Goal: Information Seeking & Learning: Learn about a topic

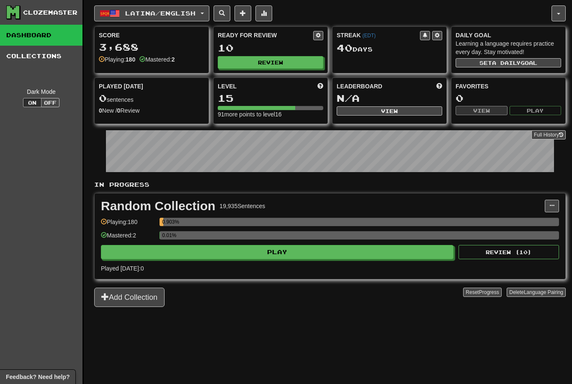
click at [176, 9] on button "Latina / English" at bounding box center [151, 13] width 115 height 16
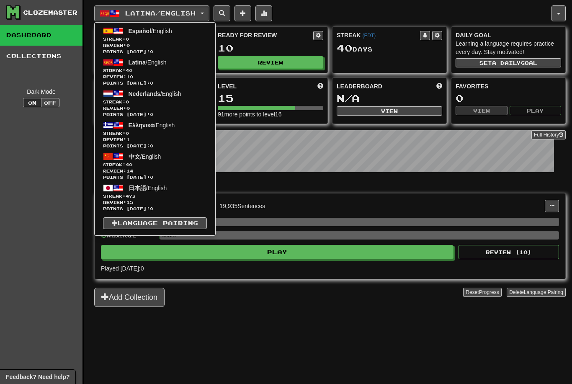
click at [143, 197] on span "Streak: 473" at bounding box center [155, 196] width 104 height 6
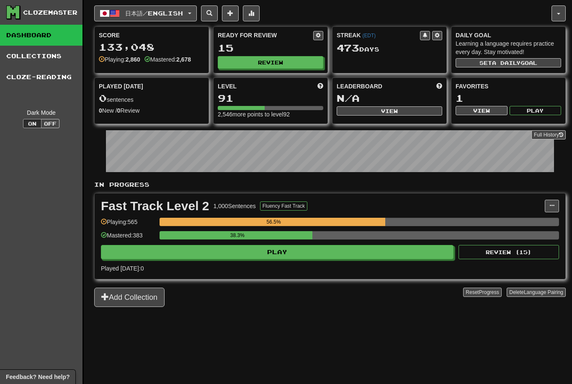
click at [311, 247] on button "Play" at bounding box center [277, 252] width 353 height 14
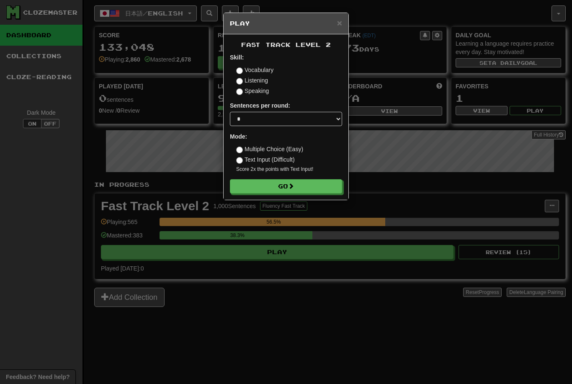
click at [289, 184] on button "Go" at bounding box center [286, 186] width 112 height 14
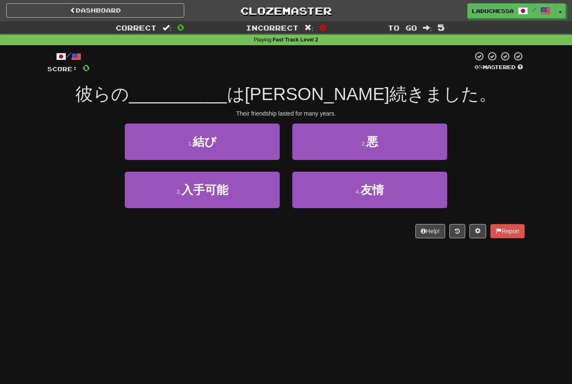
click at [370, 196] on button "4 . 友情" at bounding box center [369, 190] width 155 height 36
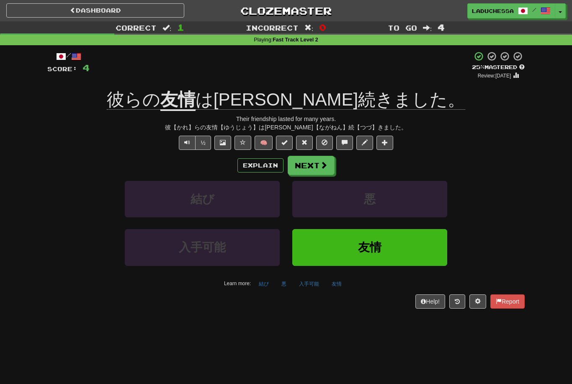
click at [317, 163] on button "Next" at bounding box center [311, 165] width 47 height 19
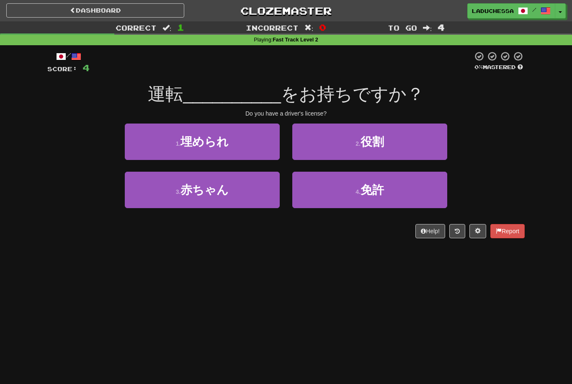
click at [383, 189] on span "免許" at bounding box center [372, 190] width 23 height 13
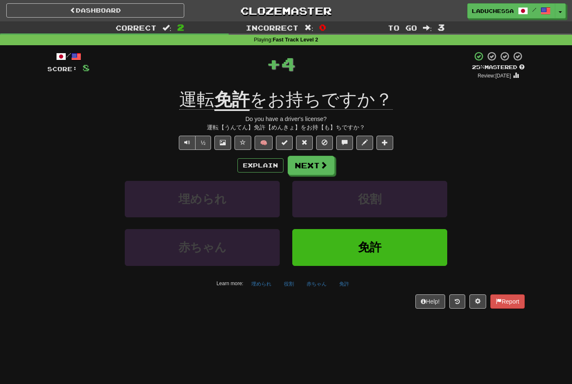
click at [319, 164] on button "Next" at bounding box center [311, 165] width 47 height 19
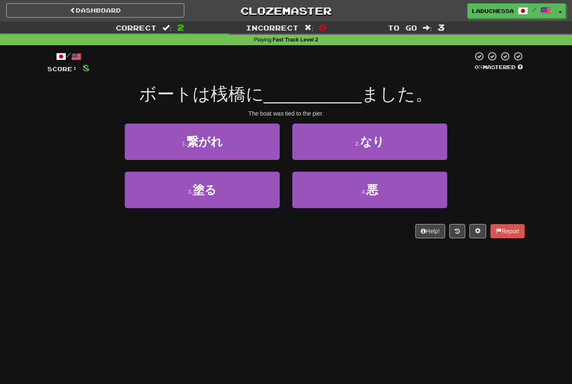
click at [242, 146] on button "1 . 繋がれ" at bounding box center [202, 142] width 155 height 36
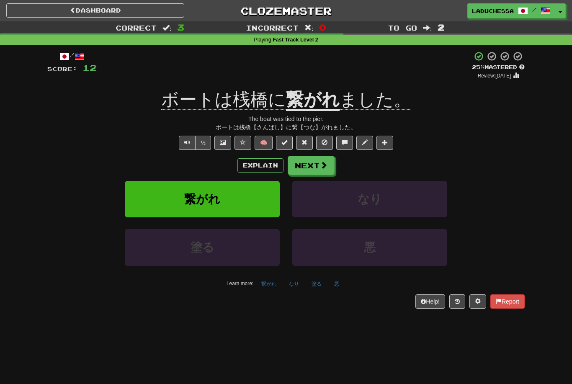
click at [313, 160] on button "Next" at bounding box center [311, 165] width 47 height 19
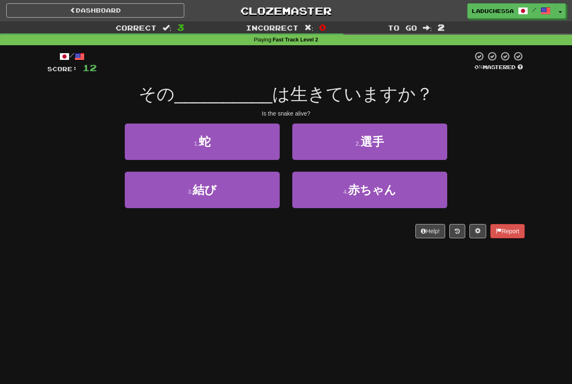
click at [230, 150] on button "1 . 蛇" at bounding box center [202, 142] width 155 height 36
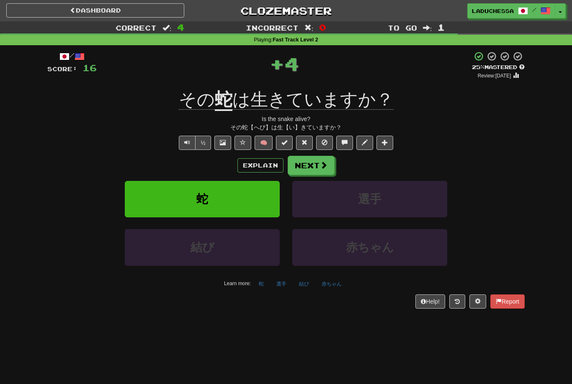
click at [320, 161] on span at bounding box center [324, 165] width 8 height 8
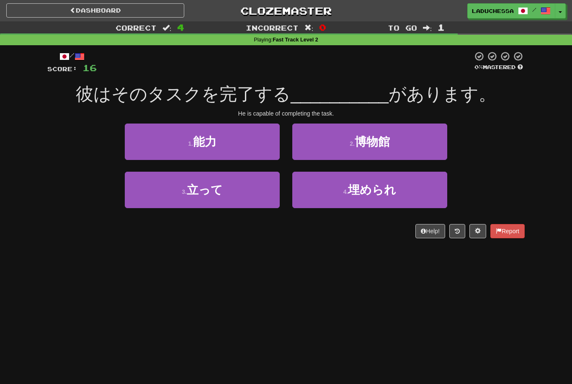
click at [253, 141] on button "1 . 能力" at bounding box center [202, 142] width 155 height 36
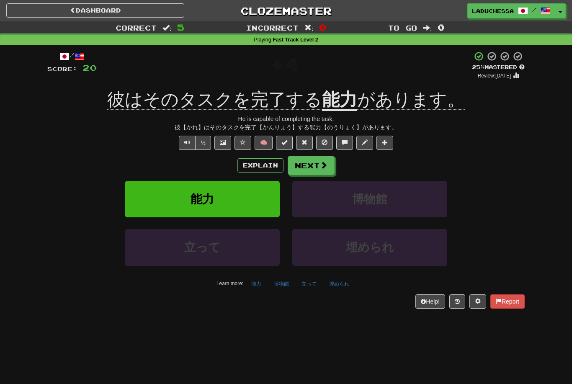
click at [317, 162] on button "Next" at bounding box center [311, 165] width 47 height 19
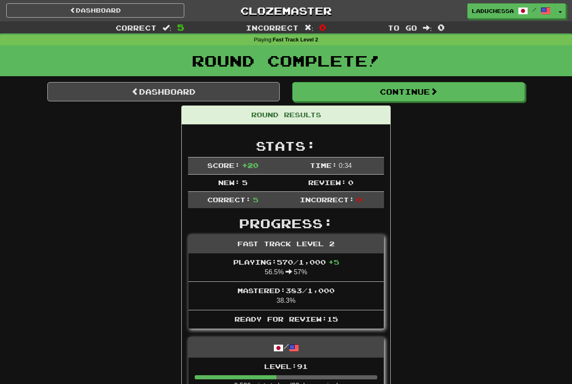
click at [171, 96] on link "Dashboard" at bounding box center [163, 91] width 233 height 19
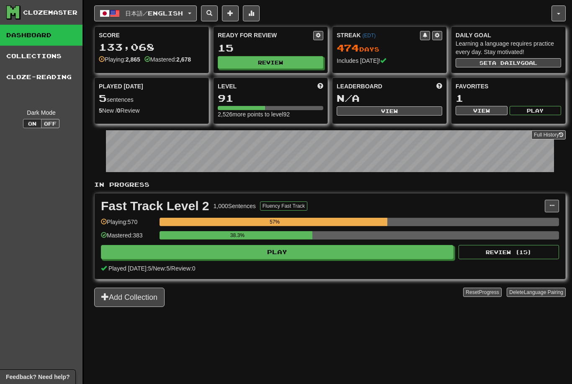
click at [284, 63] on button "Review" at bounding box center [271, 62] width 106 height 13
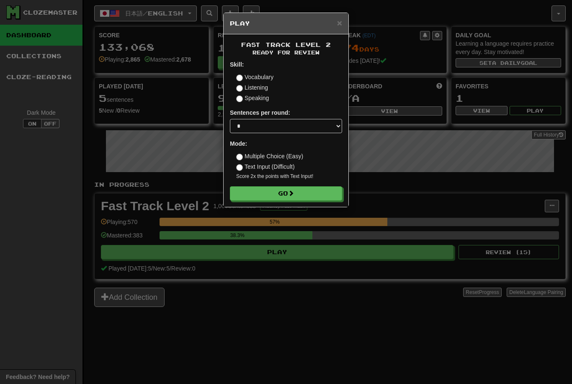
click at [302, 194] on button "Go" at bounding box center [286, 193] width 112 height 14
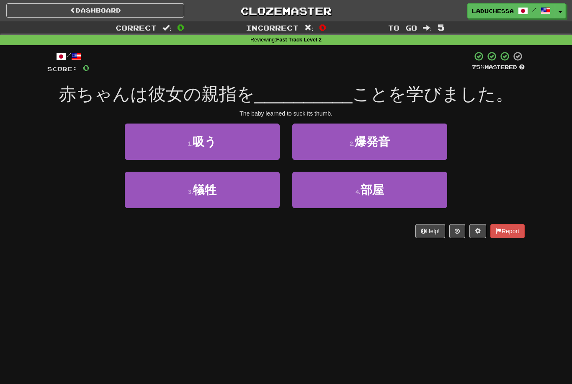
click at [241, 145] on button "1 . 吸う" at bounding box center [202, 142] width 155 height 36
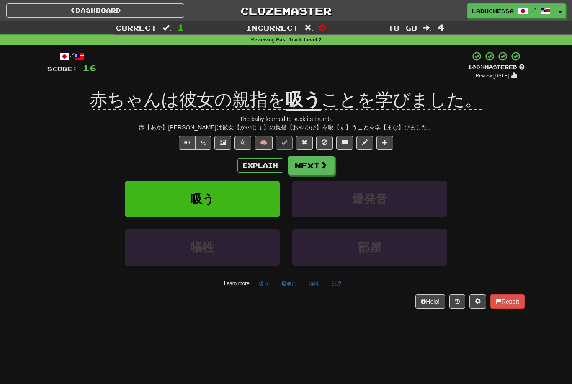
click at [325, 161] on span at bounding box center [324, 165] width 8 height 8
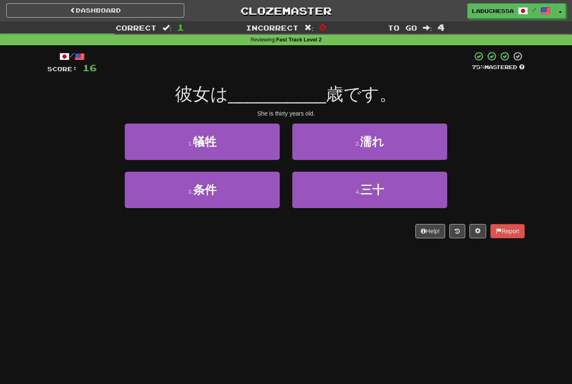
click at [393, 192] on button "4 . 三十" at bounding box center [369, 190] width 155 height 36
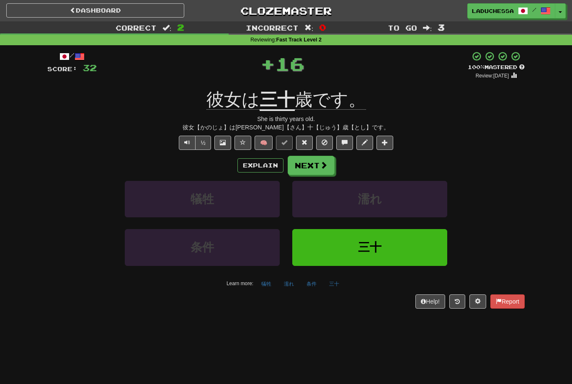
click at [325, 156] on button "Next" at bounding box center [311, 165] width 47 height 19
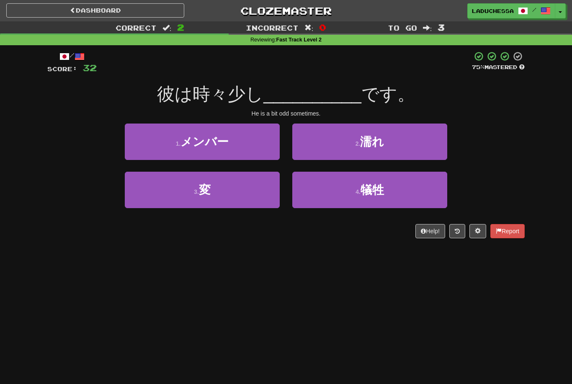
click at [252, 183] on button "3 . 変" at bounding box center [202, 190] width 155 height 36
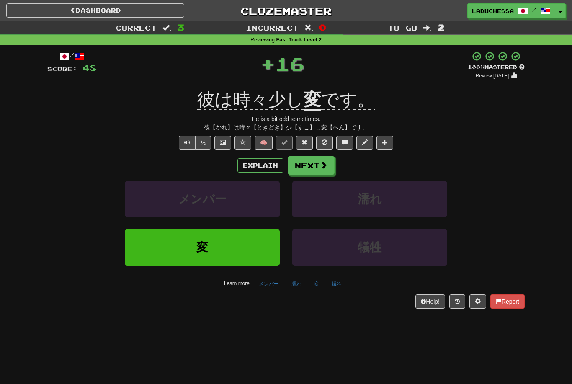
click at [323, 161] on span at bounding box center [324, 165] width 8 height 8
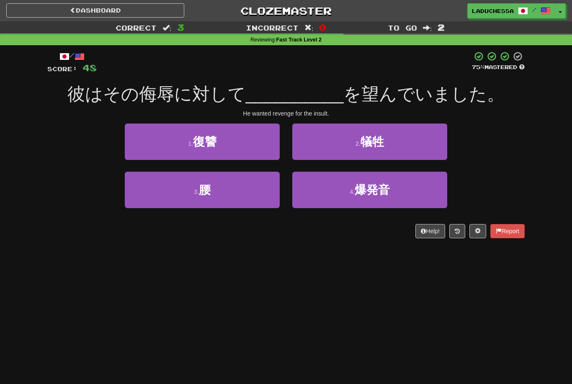
click at [246, 141] on button "1 . 復讐" at bounding box center [202, 142] width 155 height 36
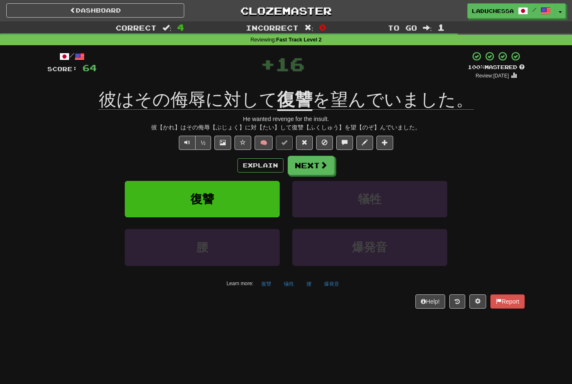
click at [320, 166] on span at bounding box center [324, 165] width 8 height 8
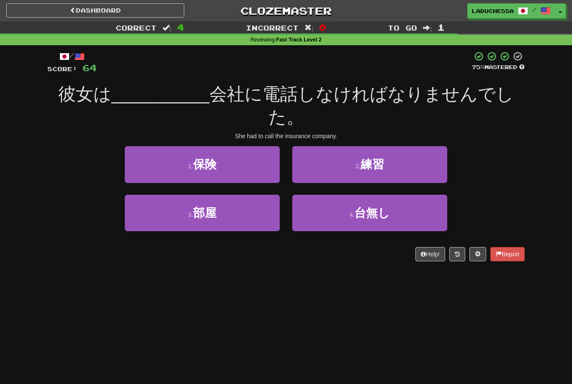
click at [252, 169] on button "1 . 保険" at bounding box center [202, 164] width 155 height 36
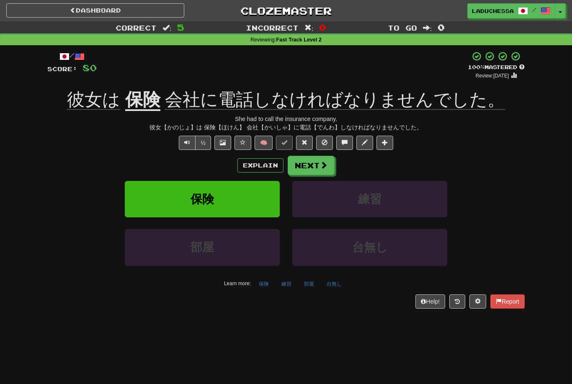
click at [314, 165] on button "Next" at bounding box center [311, 165] width 47 height 19
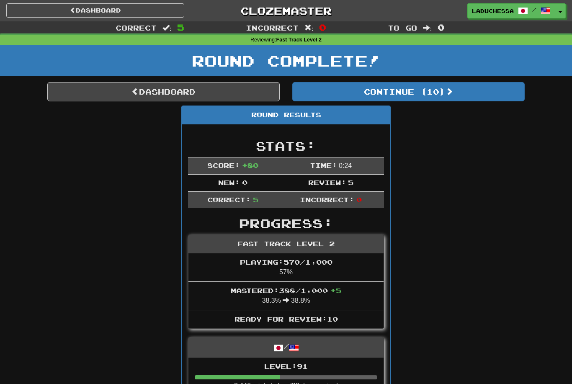
click at [436, 93] on button "Continue ( 10 )" at bounding box center [408, 91] width 233 height 19
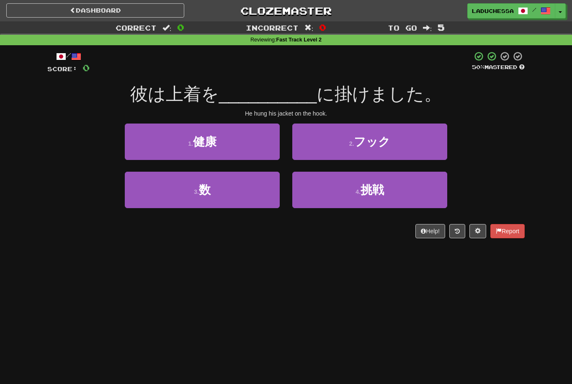
click at [404, 140] on button "2 . フック" at bounding box center [369, 142] width 155 height 36
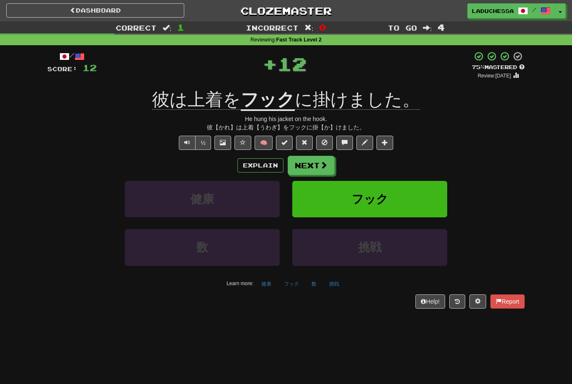
click at [309, 166] on button "Next" at bounding box center [311, 165] width 47 height 19
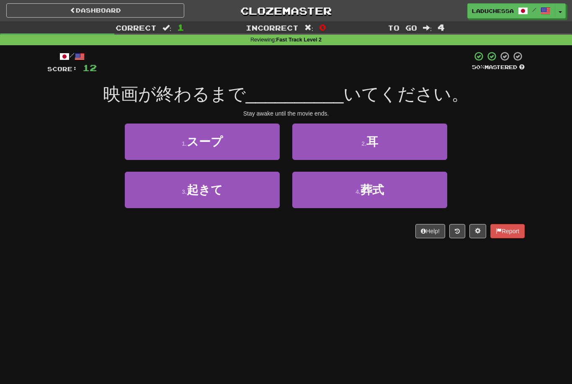
click at [237, 192] on button "3 . 起きて" at bounding box center [202, 190] width 155 height 36
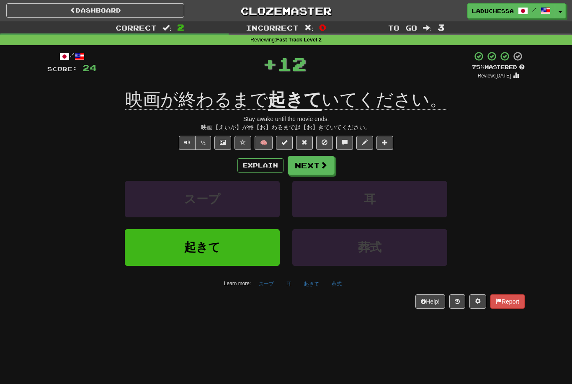
click at [316, 158] on button "Next" at bounding box center [311, 165] width 47 height 19
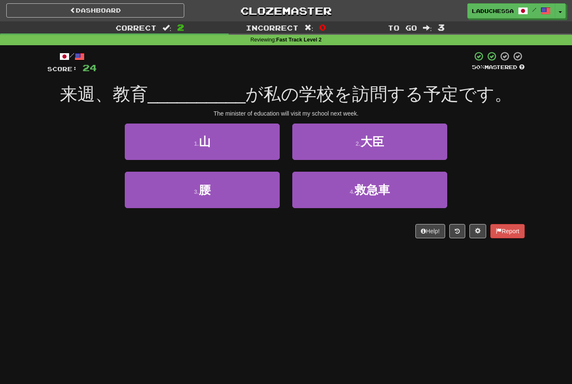
click at [404, 140] on button "2 . 大臣" at bounding box center [369, 142] width 155 height 36
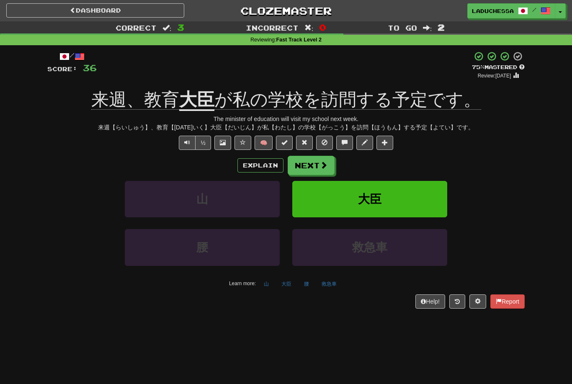
click at [316, 163] on button "Next" at bounding box center [311, 165] width 47 height 19
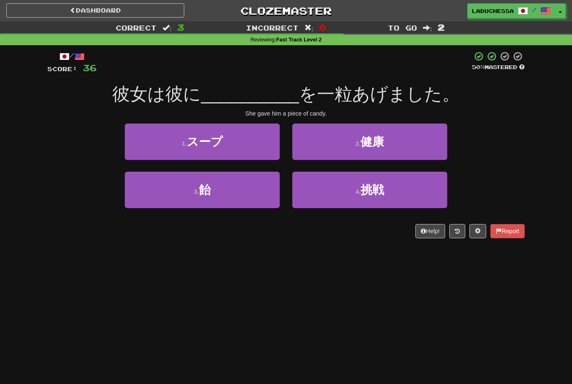
click at [249, 193] on button "3 . 飴" at bounding box center [202, 190] width 155 height 36
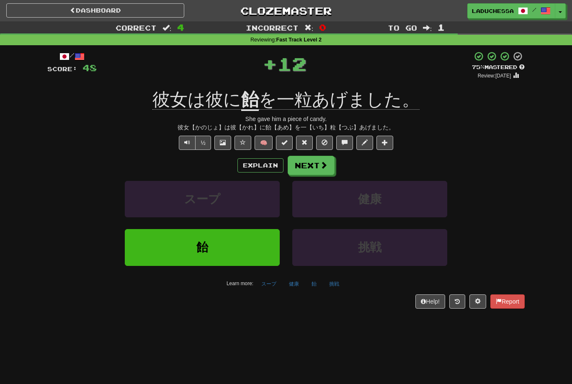
click at [321, 164] on span at bounding box center [324, 165] width 8 height 8
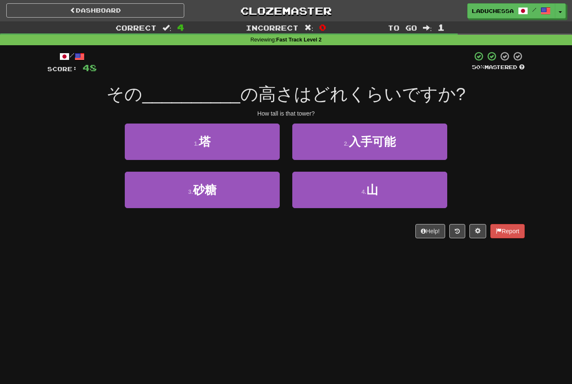
click at [249, 146] on button "1 . 塔" at bounding box center [202, 142] width 155 height 36
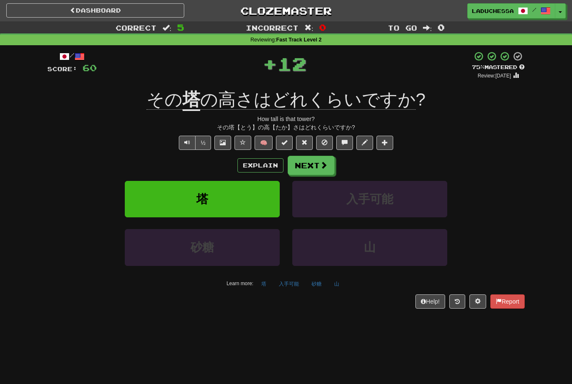
click at [321, 163] on span at bounding box center [324, 165] width 8 height 8
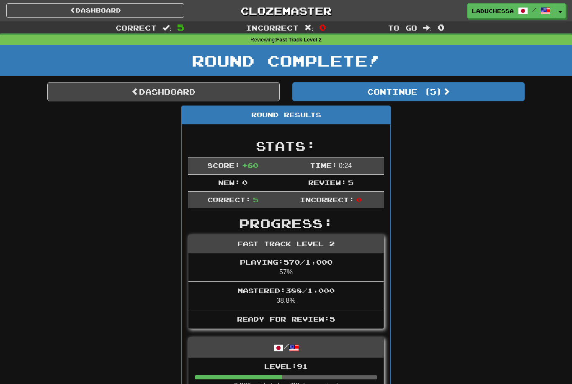
click at [454, 96] on button "Continue ( 5 )" at bounding box center [408, 91] width 233 height 19
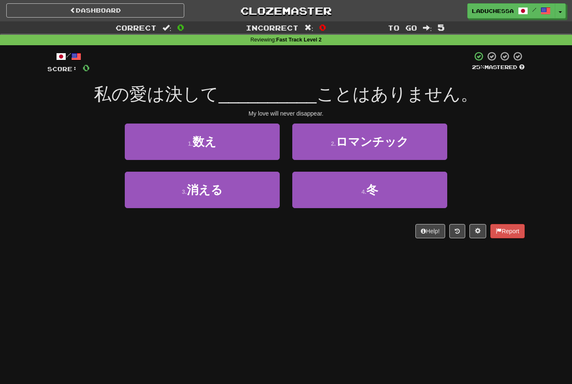
click at [246, 186] on button "3 . 消える" at bounding box center [202, 190] width 155 height 36
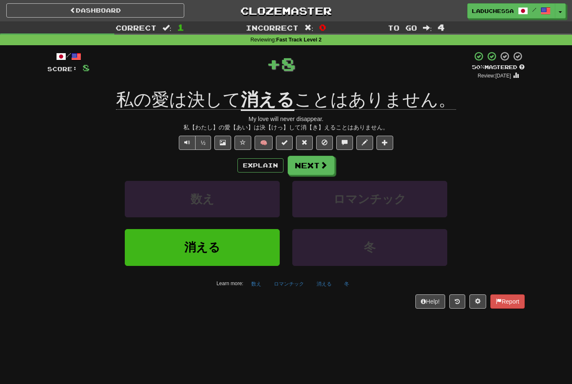
click at [322, 161] on span at bounding box center [324, 165] width 8 height 8
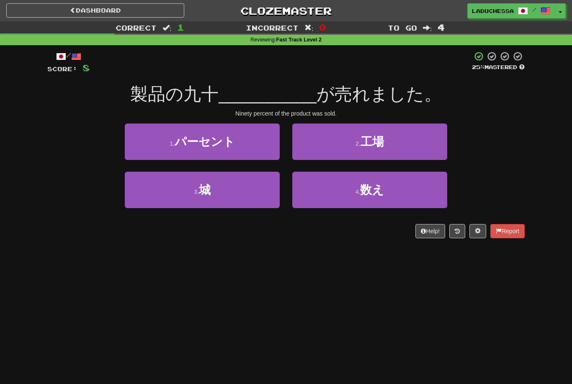
click at [251, 143] on button "1 . パーセント" at bounding box center [202, 142] width 155 height 36
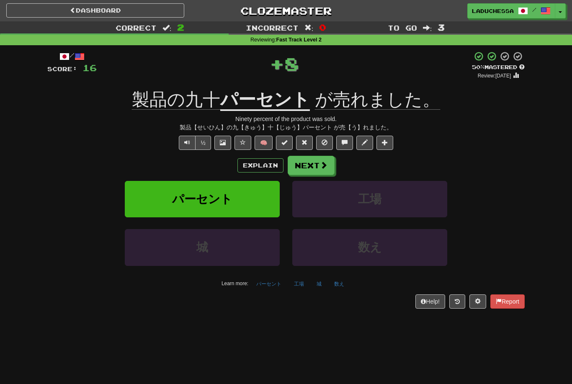
click at [572, 256] on div "Correct : 2 Incorrect : 0 To go : 3 Reviewing : Fast Track Level 2 / Score: 16 …" at bounding box center [286, 170] width 572 height 299
click at [318, 161] on button "Next" at bounding box center [311, 165] width 47 height 19
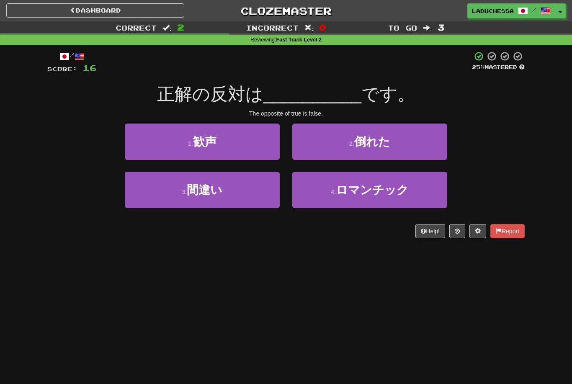
click at [239, 188] on button "3 . 間違い" at bounding box center [202, 190] width 155 height 36
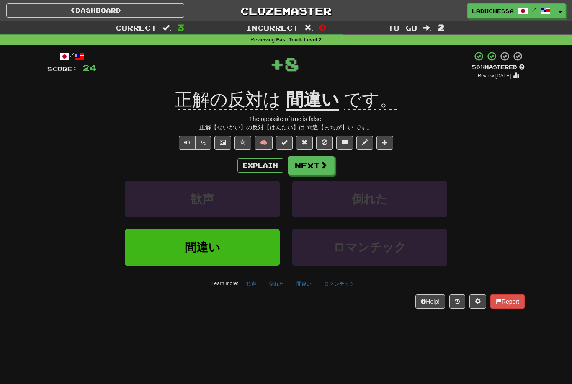
click at [323, 162] on span at bounding box center [324, 165] width 8 height 8
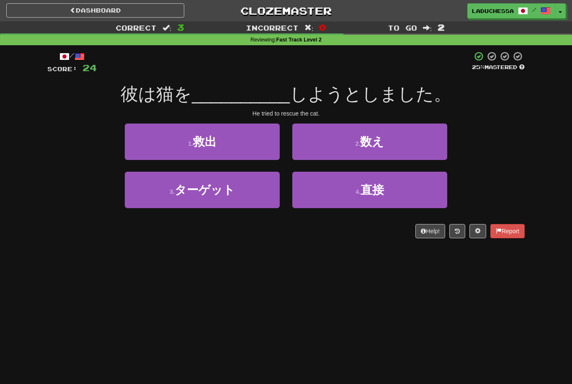
click at [252, 142] on button "1 . 救出" at bounding box center [202, 142] width 155 height 36
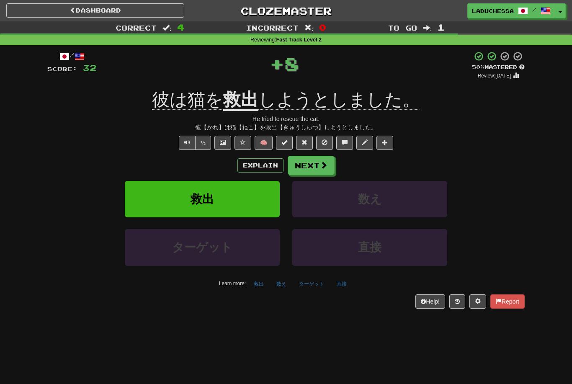
click at [329, 161] on button "Next" at bounding box center [311, 165] width 47 height 19
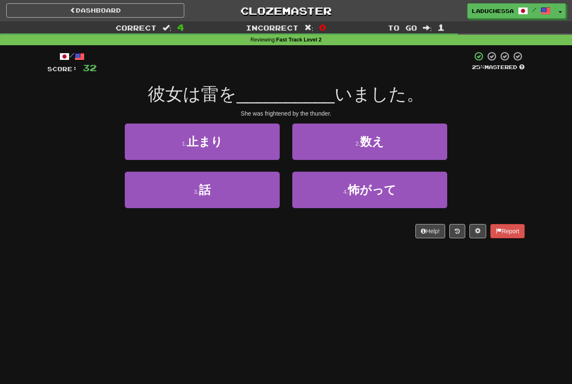
click at [395, 190] on span "怖がって" at bounding box center [372, 190] width 48 height 13
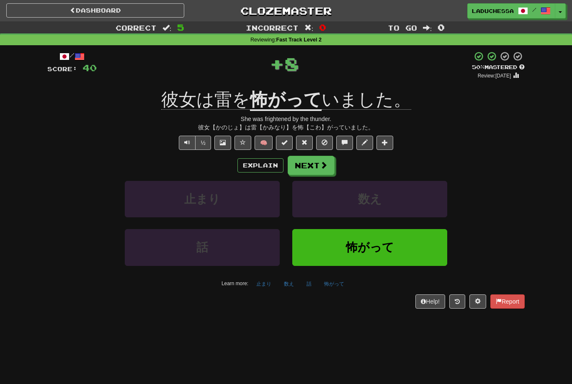
click at [316, 167] on button "Next" at bounding box center [311, 165] width 47 height 19
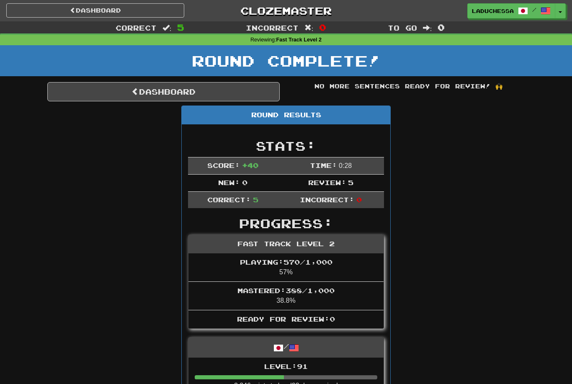
click at [155, 92] on link "Dashboard" at bounding box center [163, 91] width 233 height 19
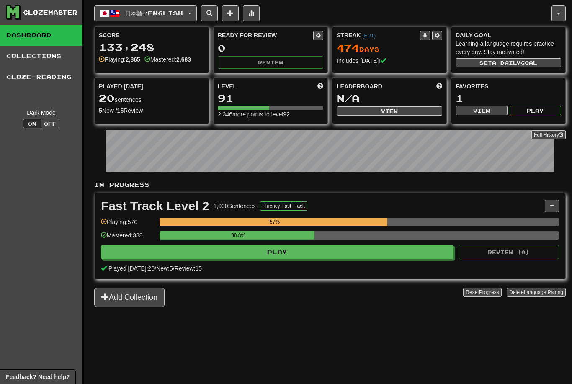
click at [148, 13] on span "日本語 / English" at bounding box center [154, 13] width 58 height 7
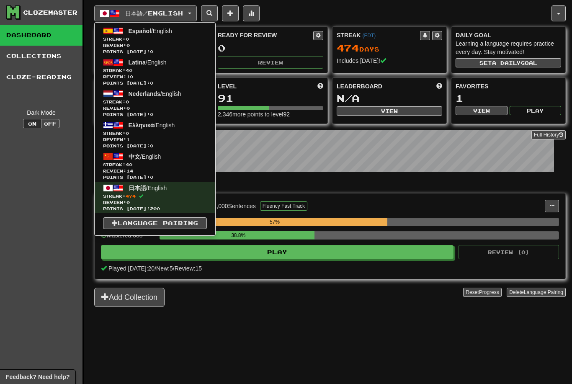
click at [161, 162] on span "Streak: 40" at bounding box center [155, 165] width 104 height 6
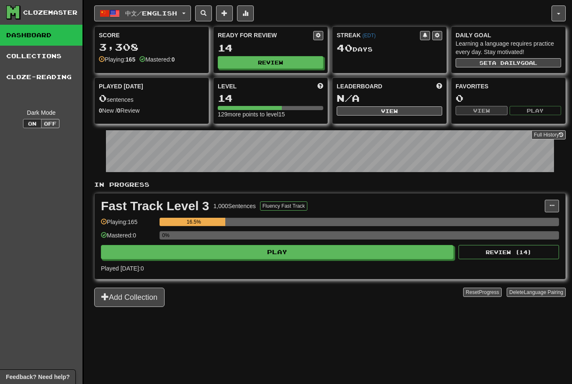
click at [369, 249] on button "Play" at bounding box center [277, 252] width 353 height 14
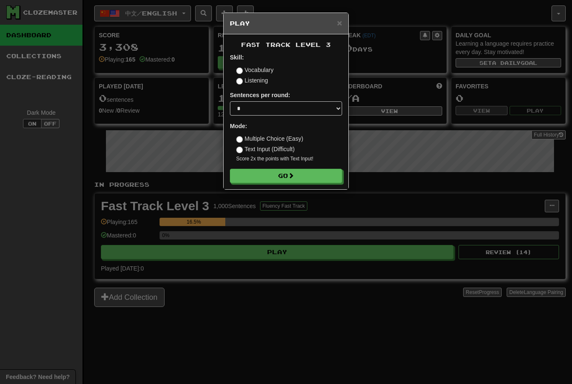
click at [303, 177] on button "Go" at bounding box center [286, 176] width 112 height 14
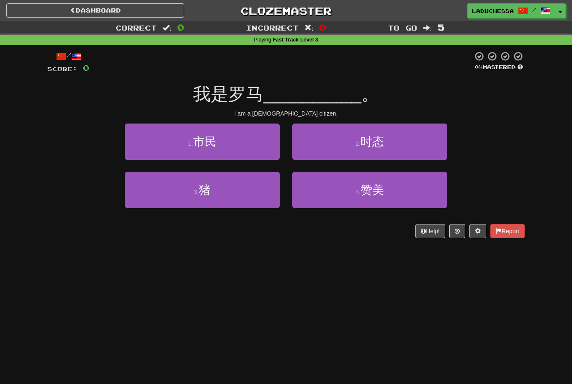
click at [237, 142] on button "1 . 市民" at bounding box center [202, 142] width 155 height 36
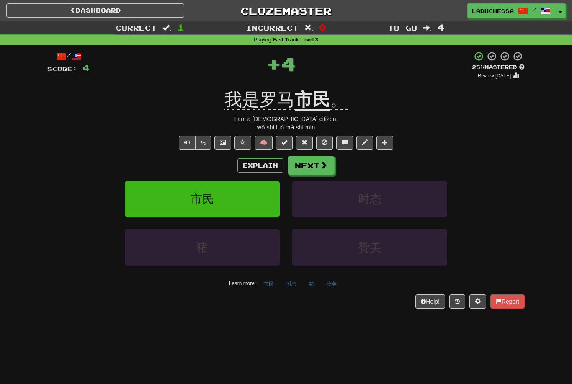
click at [316, 166] on button "Next" at bounding box center [311, 165] width 47 height 19
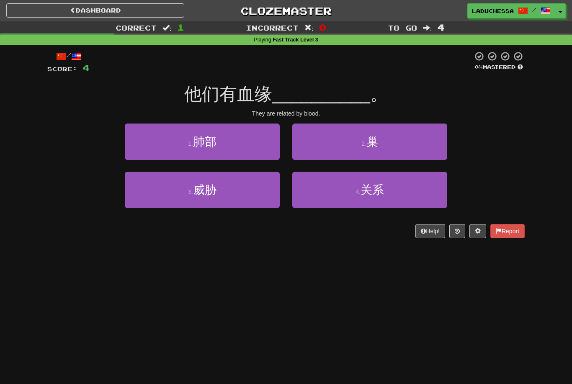
click at [387, 193] on button "4 . 关系" at bounding box center [369, 190] width 155 height 36
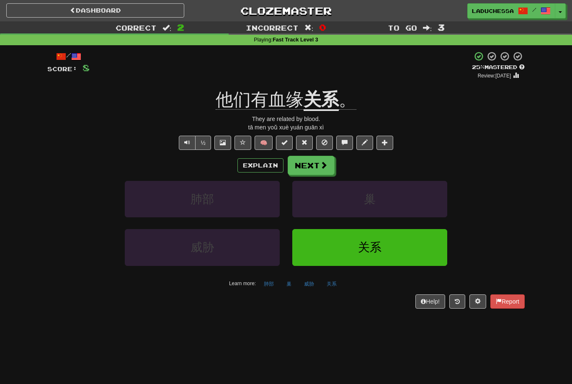
click at [313, 167] on button "Next" at bounding box center [311, 165] width 47 height 19
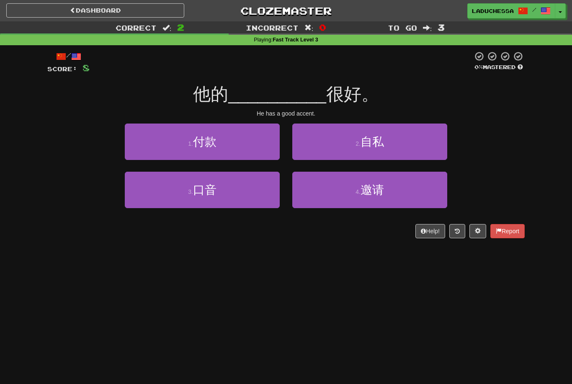
click at [241, 148] on button "1 . 付款" at bounding box center [202, 142] width 155 height 36
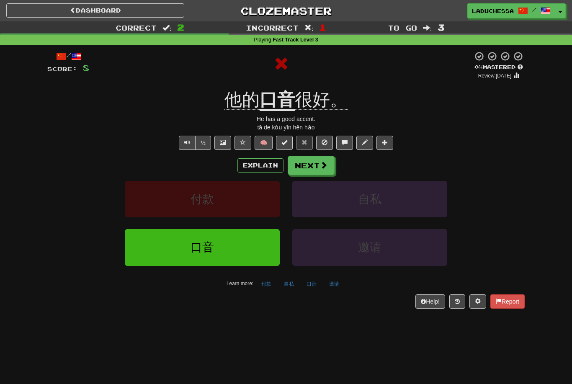
click at [314, 166] on button "Next" at bounding box center [311, 165] width 47 height 19
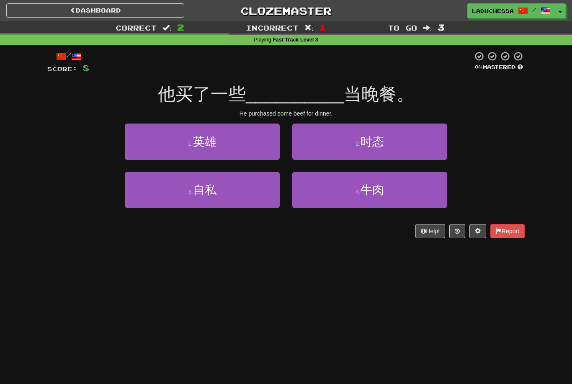
click at [379, 193] on span "牛肉" at bounding box center [372, 190] width 23 height 13
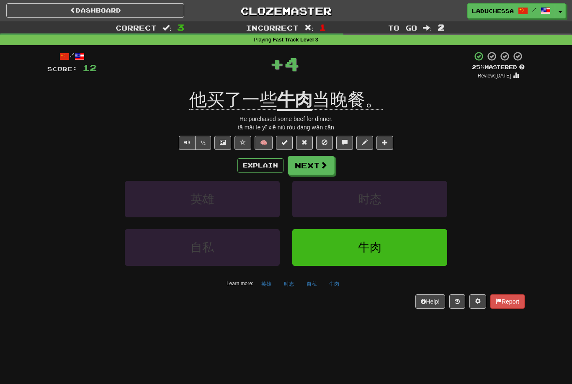
click at [320, 163] on span at bounding box center [324, 165] width 8 height 8
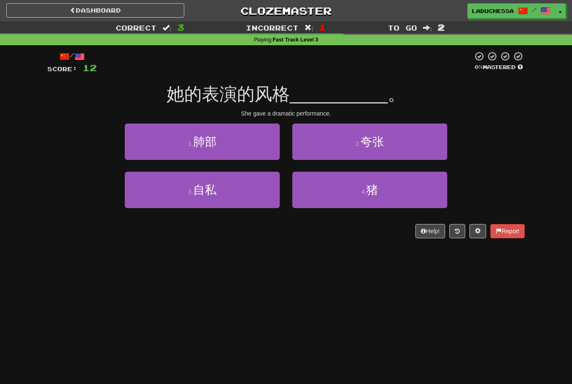
click at [257, 146] on button "1 . 肺部" at bounding box center [202, 142] width 155 height 36
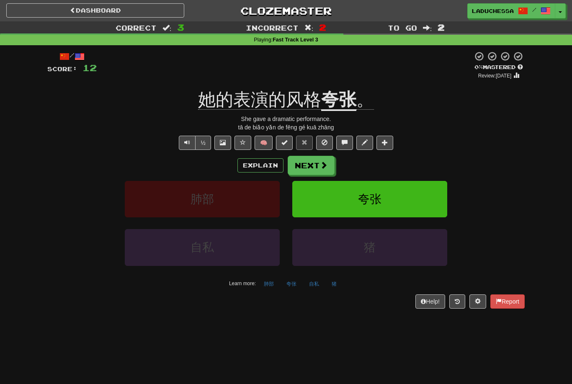
click at [313, 165] on button "Next" at bounding box center [311, 165] width 47 height 19
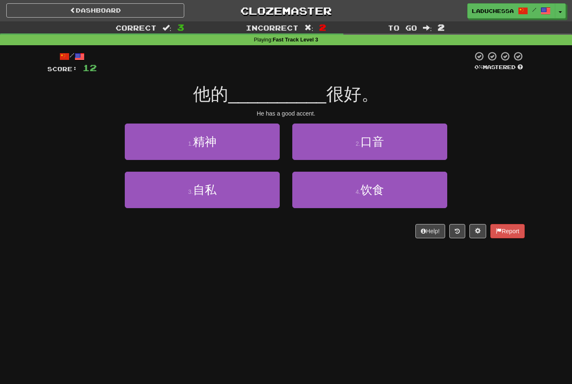
click at [396, 143] on button "2 . 口音" at bounding box center [369, 142] width 155 height 36
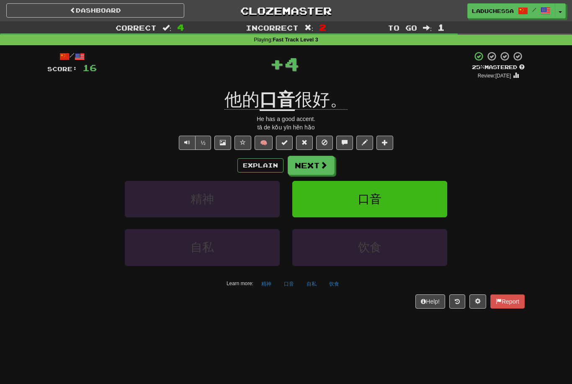
click at [318, 164] on button "Next" at bounding box center [311, 165] width 47 height 19
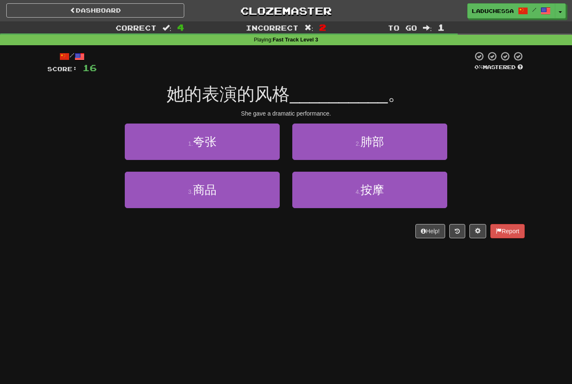
click at [231, 150] on button "1 . 夸张" at bounding box center [202, 142] width 155 height 36
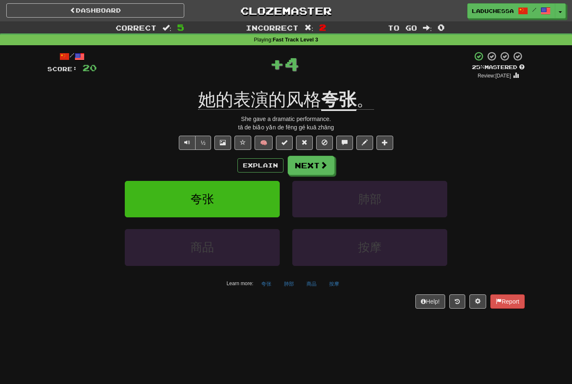
click at [343, 102] on u "夸张" at bounding box center [338, 100] width 35 height 21
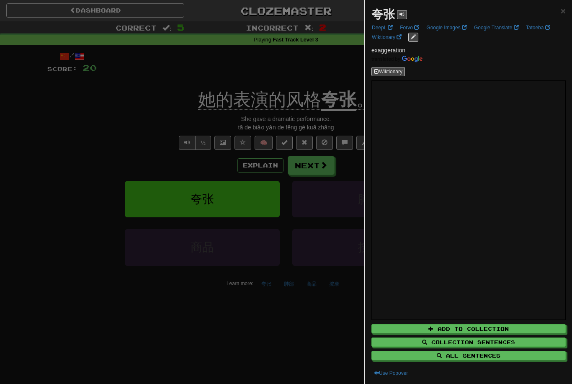
click at [329, 312] on div at bounding box center [286, 192] width 572 height 384
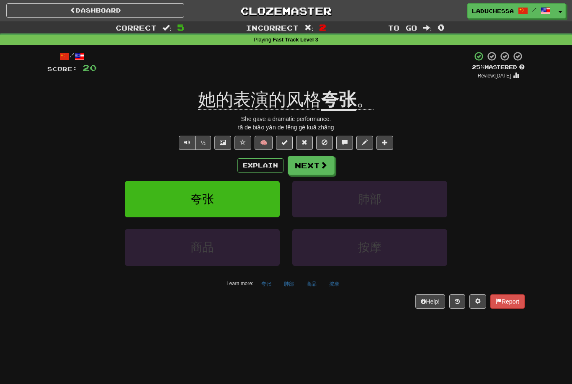
click at [319, 165] on button "Next" at bounding box center [311, 165] width 47 height 19
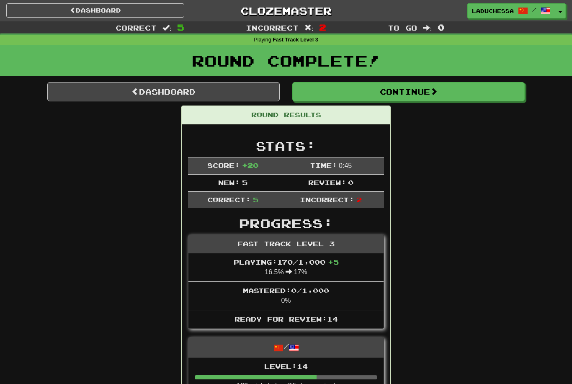
click at [155, 89] on link "Dashboard" at bounding box center [163, 91] width 233 height 19
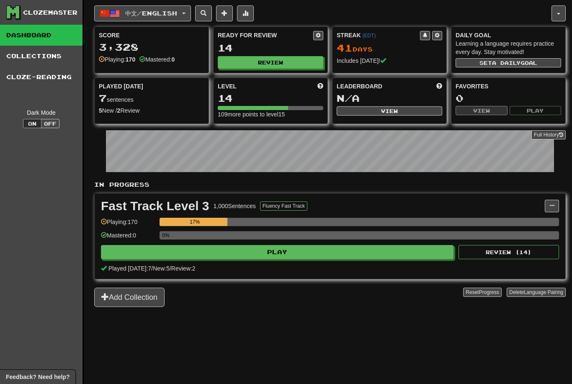
click at [154, 17] on button "中文 / English" at bounding box center [142, 13] width 97 height 16
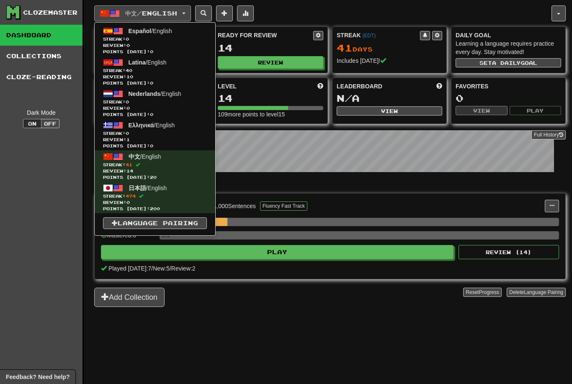
click at [149, 70] on span "Streak: 40" at bounding box center [155, 70] width 104 height 6
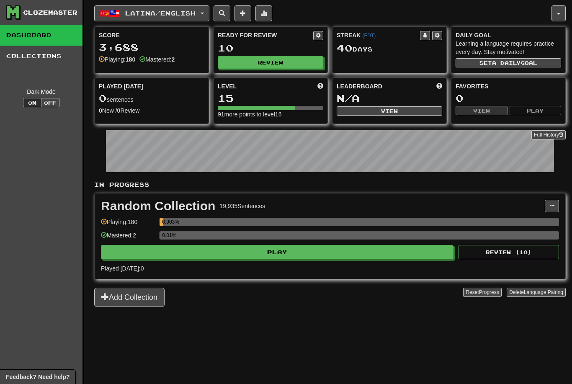
click at [339, 257] on button "Play" at bounding box center [277, 252] width 353 height 14
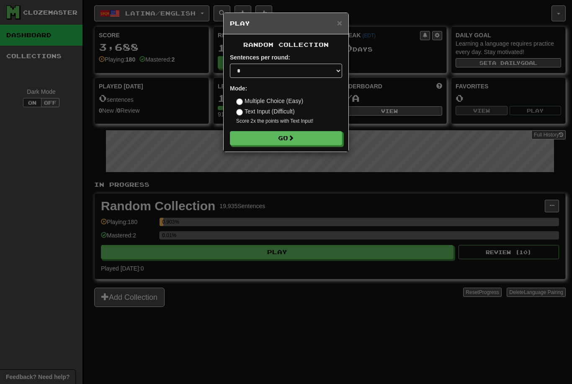
click at [292, 136] on span at bounding box center [291, 138] width 6 height 6
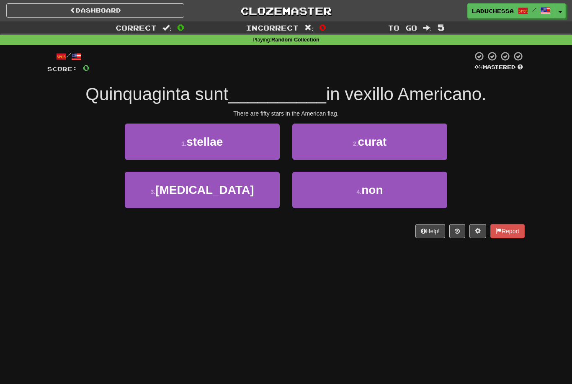
click at [251, 144] on button "1 . stellae" at bounding box center [202, 142] width 155 height 36
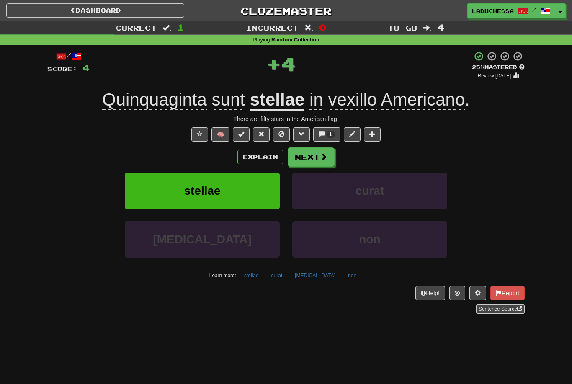
click at [314, 153] on button "Next" at bounding box center [311, 157] width 47 height 19
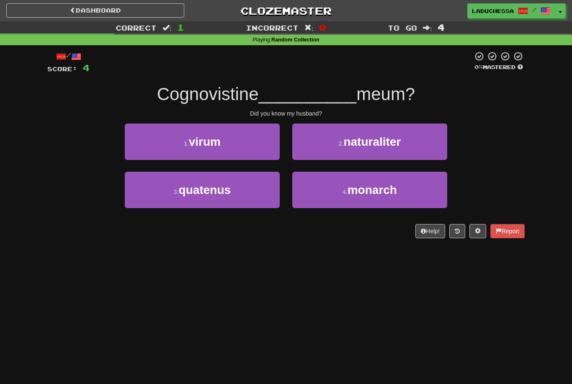
click at [239, 148] on button "1 . virum" at bounding box center [202, 142] width 155 height 36
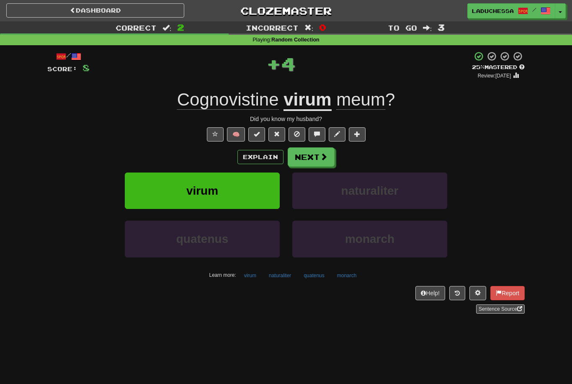
click at [312, 154] on button "Next" at bounding box center [311, 157] width 47 height 19
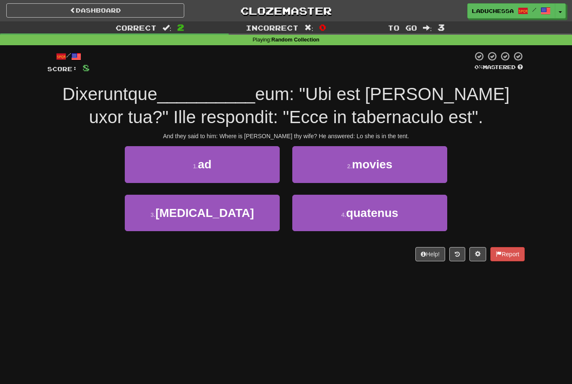
click at [245, 165] on button "1 . ad" at bounding box center [202, 164] width 155 height 36
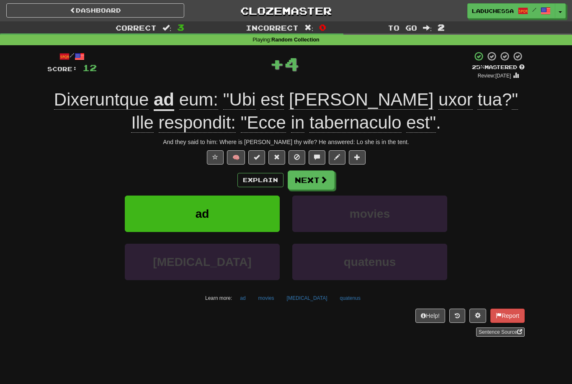
click at [313, 162] on button at bounding box center [317, 157] width 17 height 14
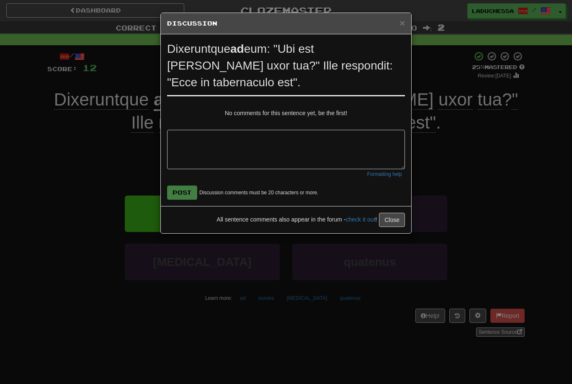
click at [489, 195] on div "× Discussion View in the forum Dixeruntque ad eum: "Ubi est Sara uxor tua?" Ill…" at bounding box center [286, 192] width 572 height 384
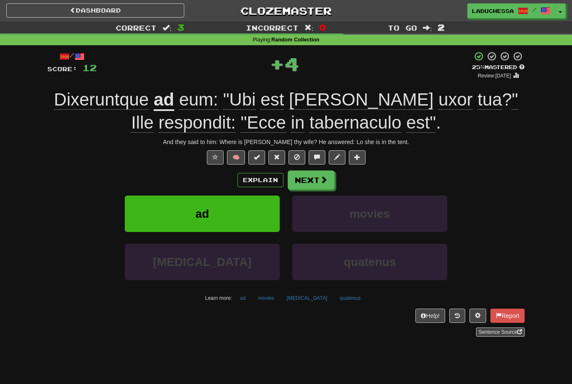
click at [313, 180] on button "Next" at bounding box center [311, 180] width 47 height 19
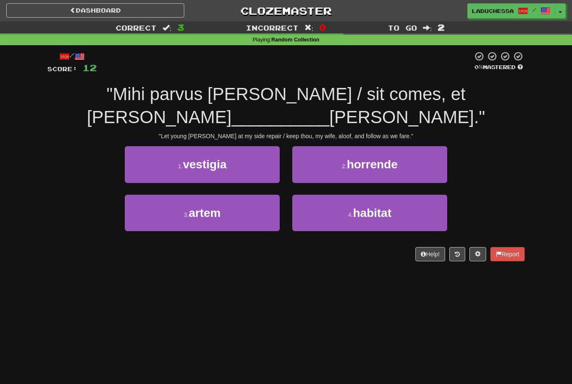
click at [247, 212] on button "3 . artem" at bounding box center [202, 213] width 155 height 36
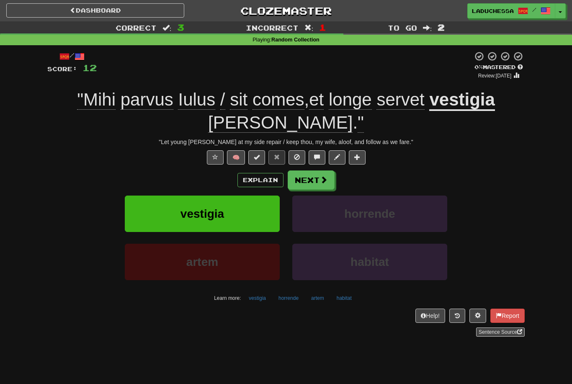
click at [316, 181] on button "Next" at bounding box center [311, 180] width 47 height 19
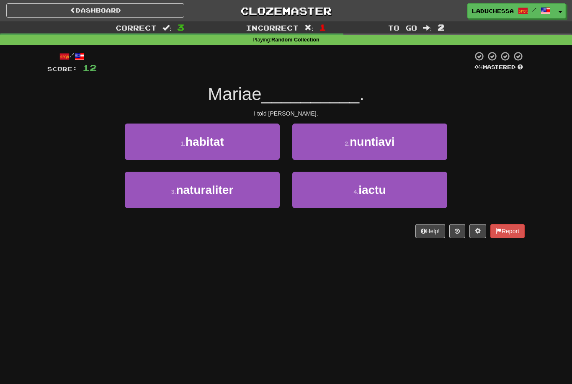
click at [387, 150] on button "2 . nuntiavi" at bounding box center [369, 142] width 155 height 36
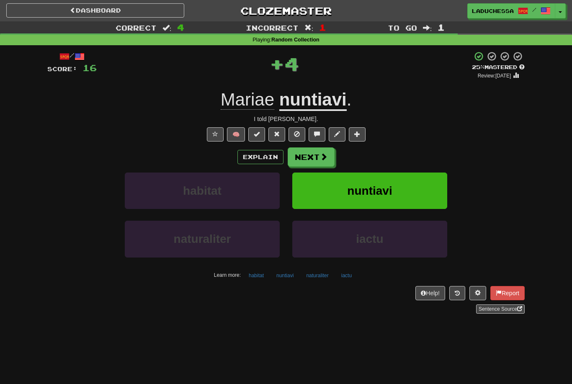
click at [309, 159] on button "Next" at bounding box center [311, 157] width 47 height 19
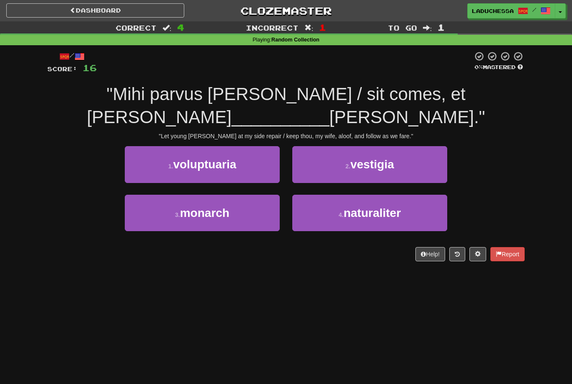
click at [391, 162] on span "vestigia" at bounding box center [373, 164] width 44 height 13
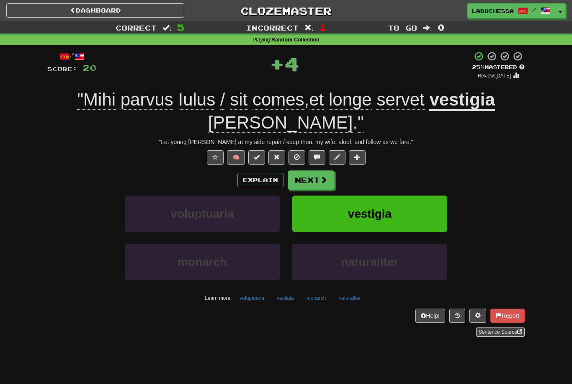
click at [312, 179] on button "Next" at bounding box center [311, 180] width 47 height 19
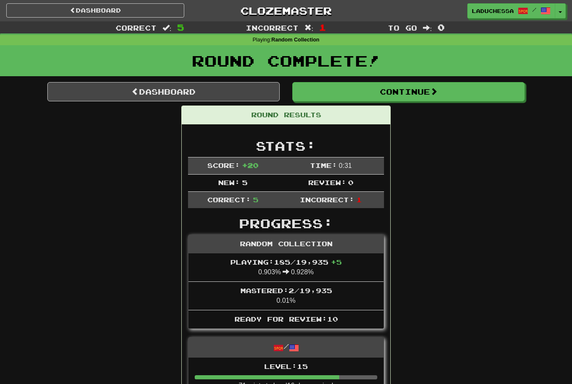
click at [172, 92] on link "Dashboard" at bounding box center [163, 91] width 233 height 19
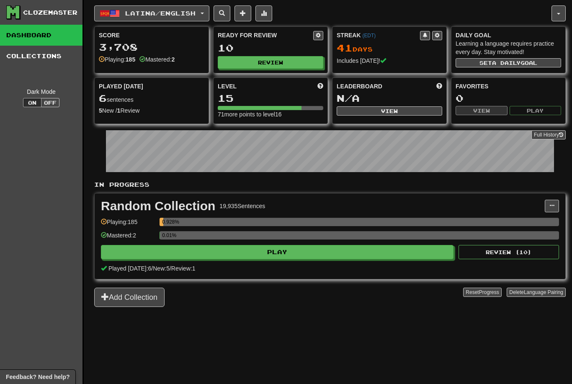
click at [273, 62] on button "Review" at bounding box center [271, 62] width 106 height 13
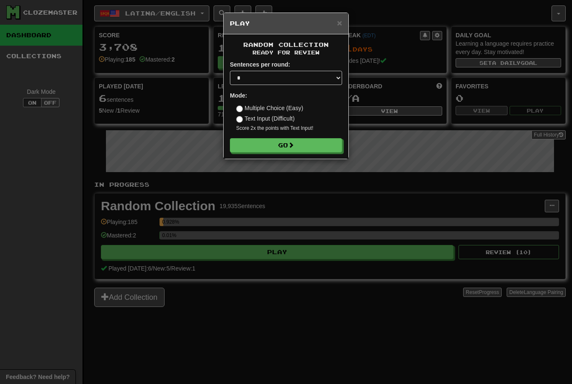
click at [302, 144] on button "Go" at bounding box center [286, 145] width 112 height 14
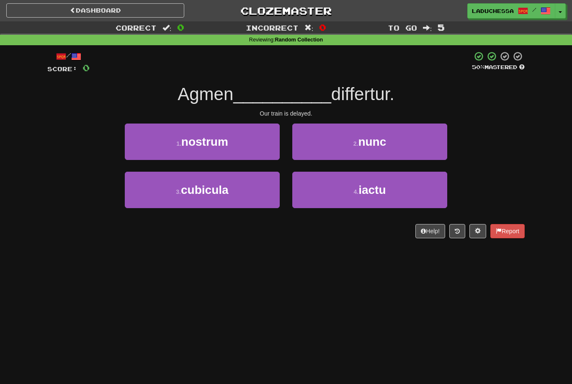
click at [243, 144] on button "1 . nostrum" at bounding box center [202, 142] width 155 height 36
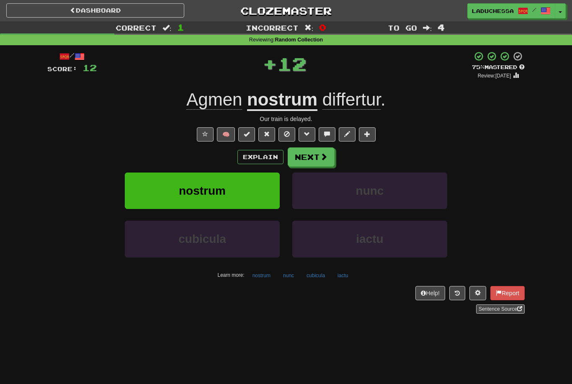
click at [316, 152] on button "Next" at bounding box center [311, 157] width 47 height 19
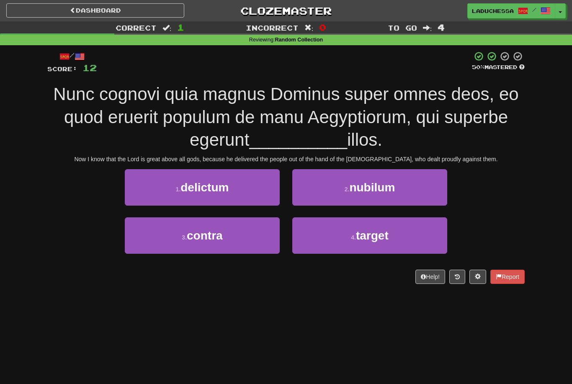
click at [255, 230] on button "3 . contra" at bounding box center [202, 235] width 155 height 36
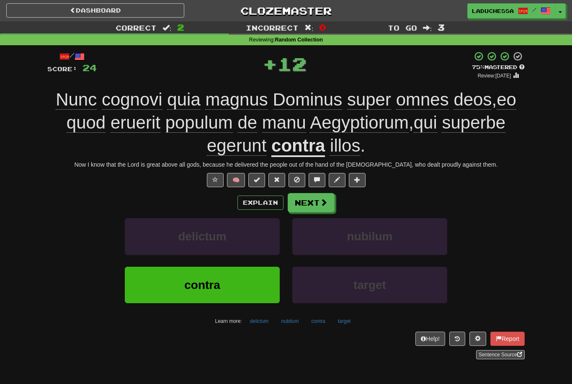
click at [311, 199] on button "Next" at bounding box center [311, 202] width 47 height 19
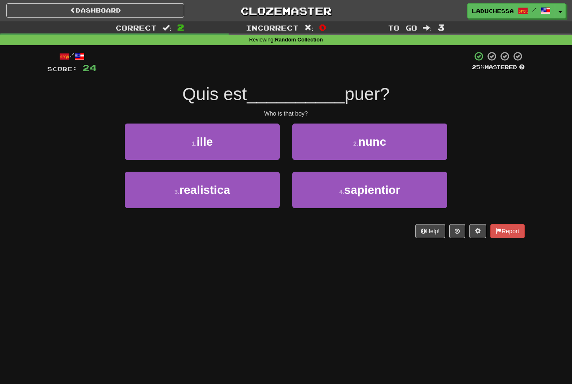
click at [239, 147] on button "1 . ille" at bounding box center [202, 142] width 155 height 36
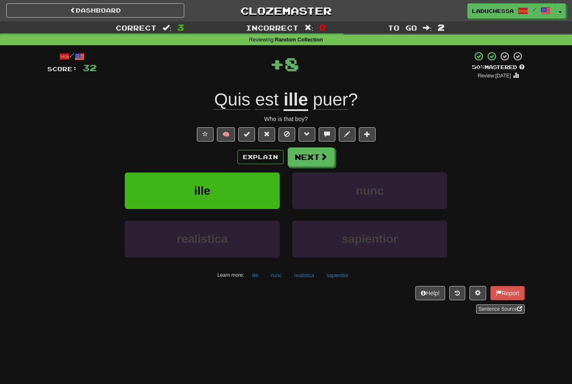
click at [314, 154] on button "Next" at bounding box center [311, 157] width 47 height 19
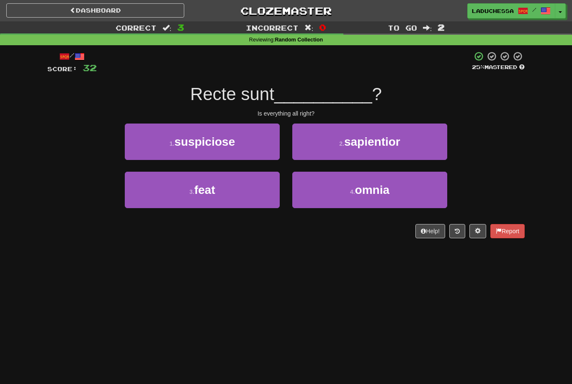
click at [411, 194] on button "4 . omnia" at bounding box center [369, 190] width 155 height 36
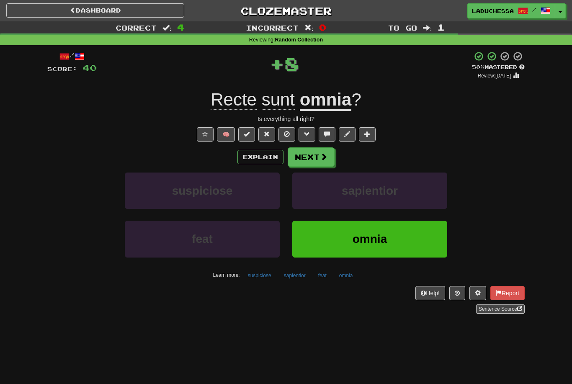
click at [318, 163] on button "Next" at bounding box center [311, 157] width 47 height 19
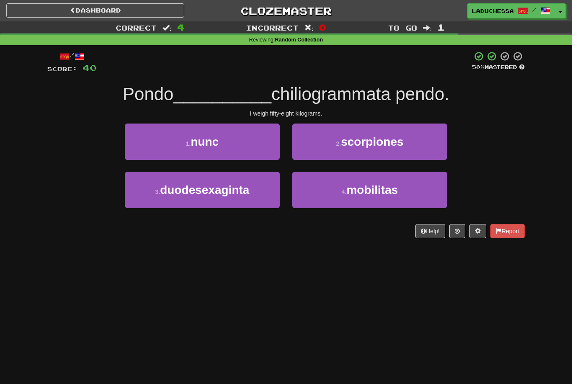
click at [244, 190] on span "duodesexaginta" at bounding box center [204, 190] width 89 height 13
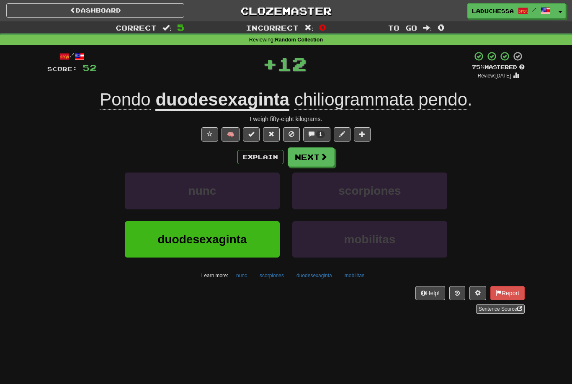
click at [313, 163] on button "Next" at bounding box center [311, 157] width 47 height 19
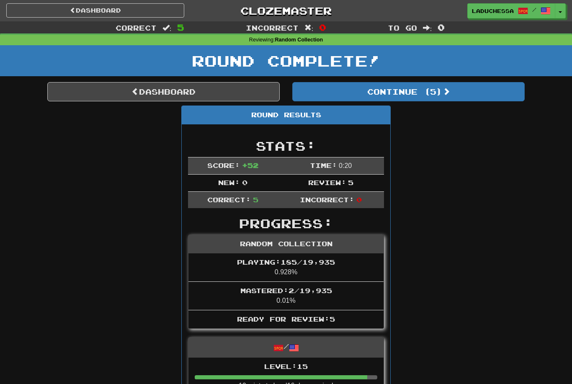
click at [447, 96] on button "Continue ( 5 )" at bounding box center [408, 91] width 233 height 19
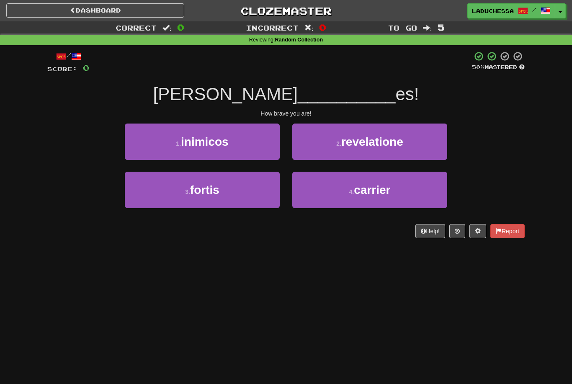
click at [242, 183] on button "3 . fortis" at bounding box center [202, 190] width 155 height 36
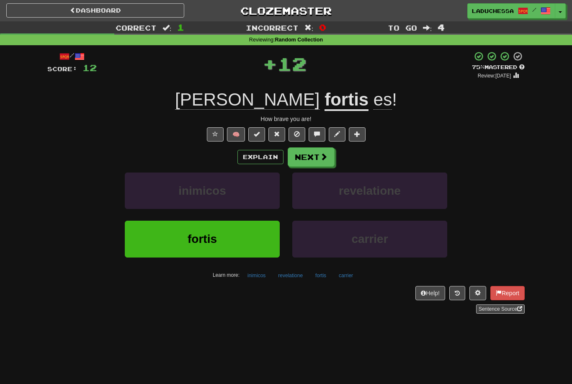
click at [310, 153] on button "Next" at bounding box center [311, 157] width 47 height 19
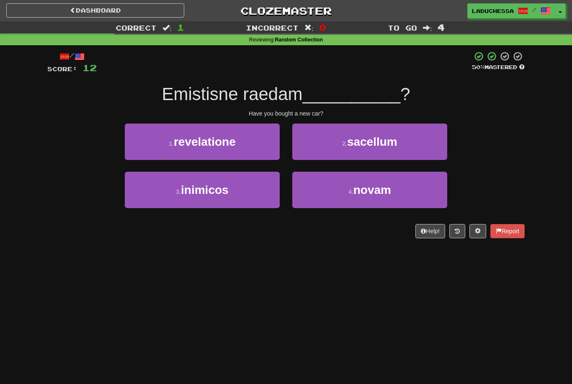
click at [367, 197] on button "4 . novam" at bounding box center [369, 190] width 155 height 36
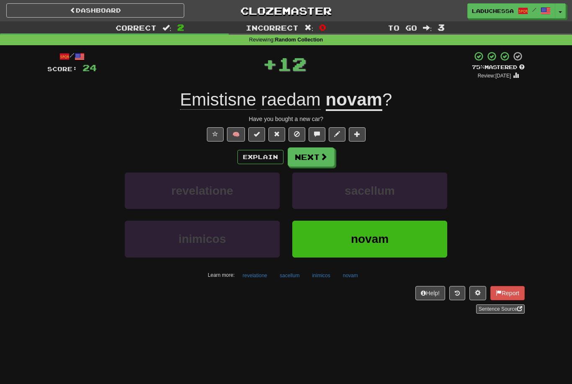
click at [313, 158] on button "Next" at bounding box center [311, 157] width 47 height 19
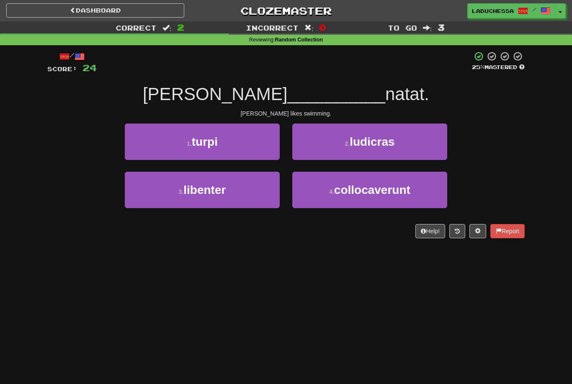
click at [236, 199] on button "3 . libenter" at bounding box center [202, 190] width 155 height 36
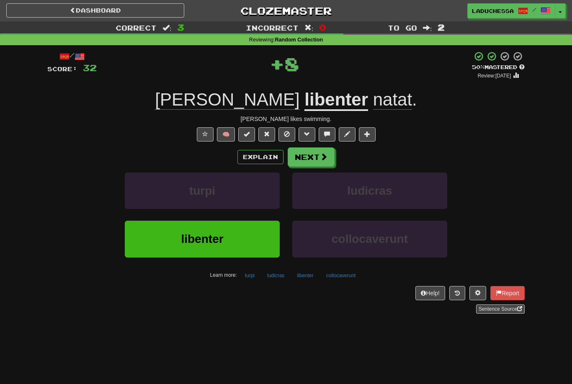
click at [322, 163] on button "Next" at bounding box center [311, 157] width 47 height 19
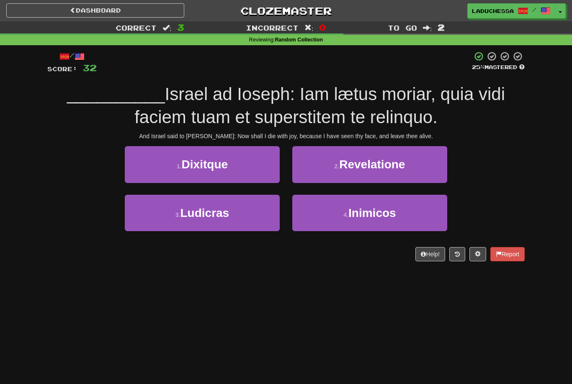
click at [246, 163] on button "1 . Dixitque" at bounding box center [202, 164] width 155 height 36
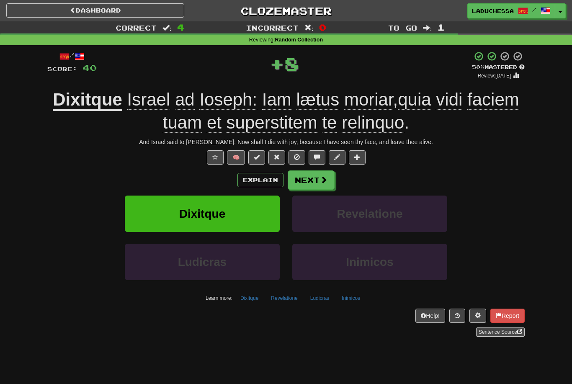
click at [319, 172] on button "Next" at bounding box center [311, 180] width 47 height 19
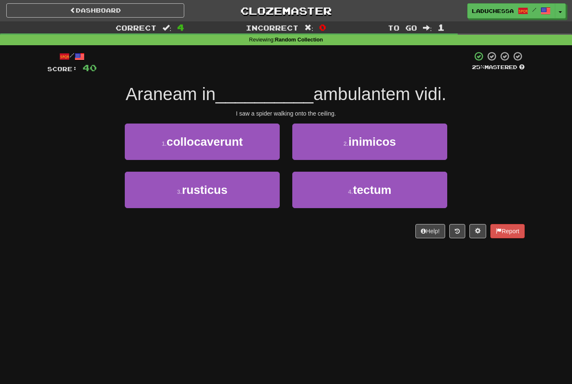
click at [383, 194] on span "tectum" at bounding box center [372, 190] width 39 height 13
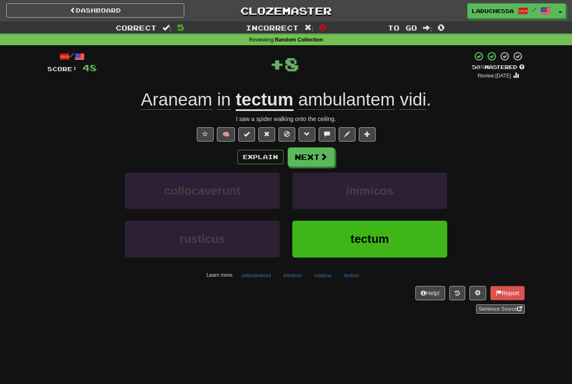
click at [316, 162] on button "Next" at bounding box center [311, 157] width 47 height 19
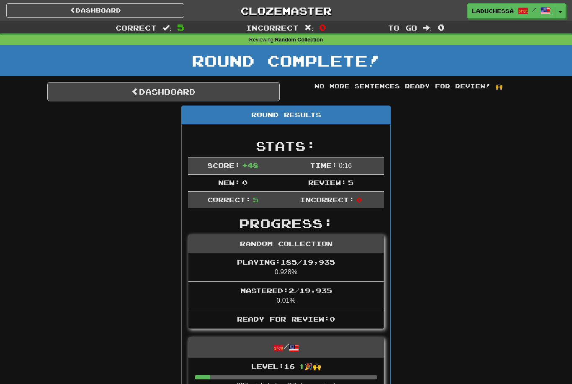
click at [166, 98] on link "Dashboard" at bounding box center [163, 91] width 233 height 19
